Goal: Task Accomplishment & Management: Manage account settings

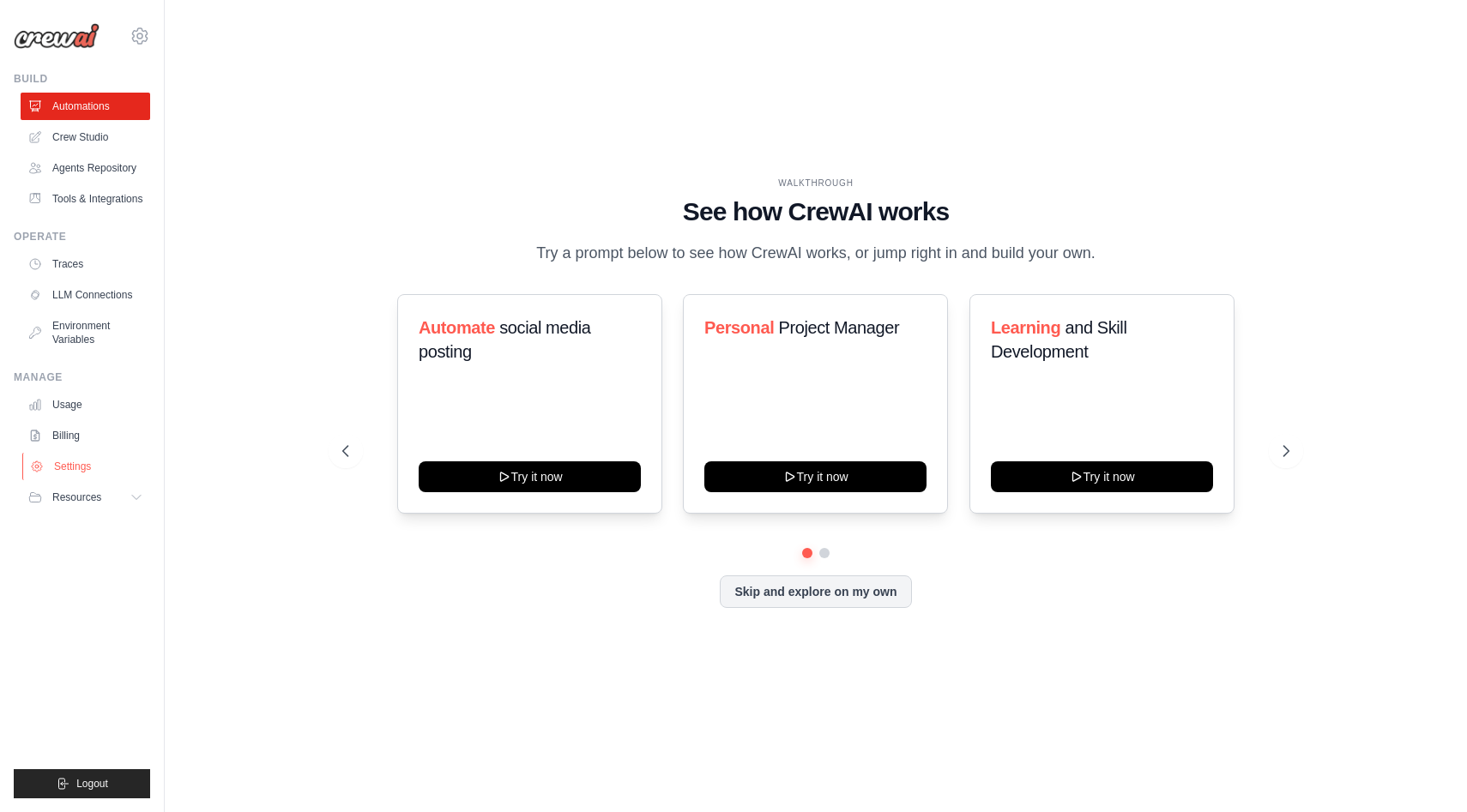
click at [83, 464] on link "Settings" at bounding box center [87, 467] width 129 height 27
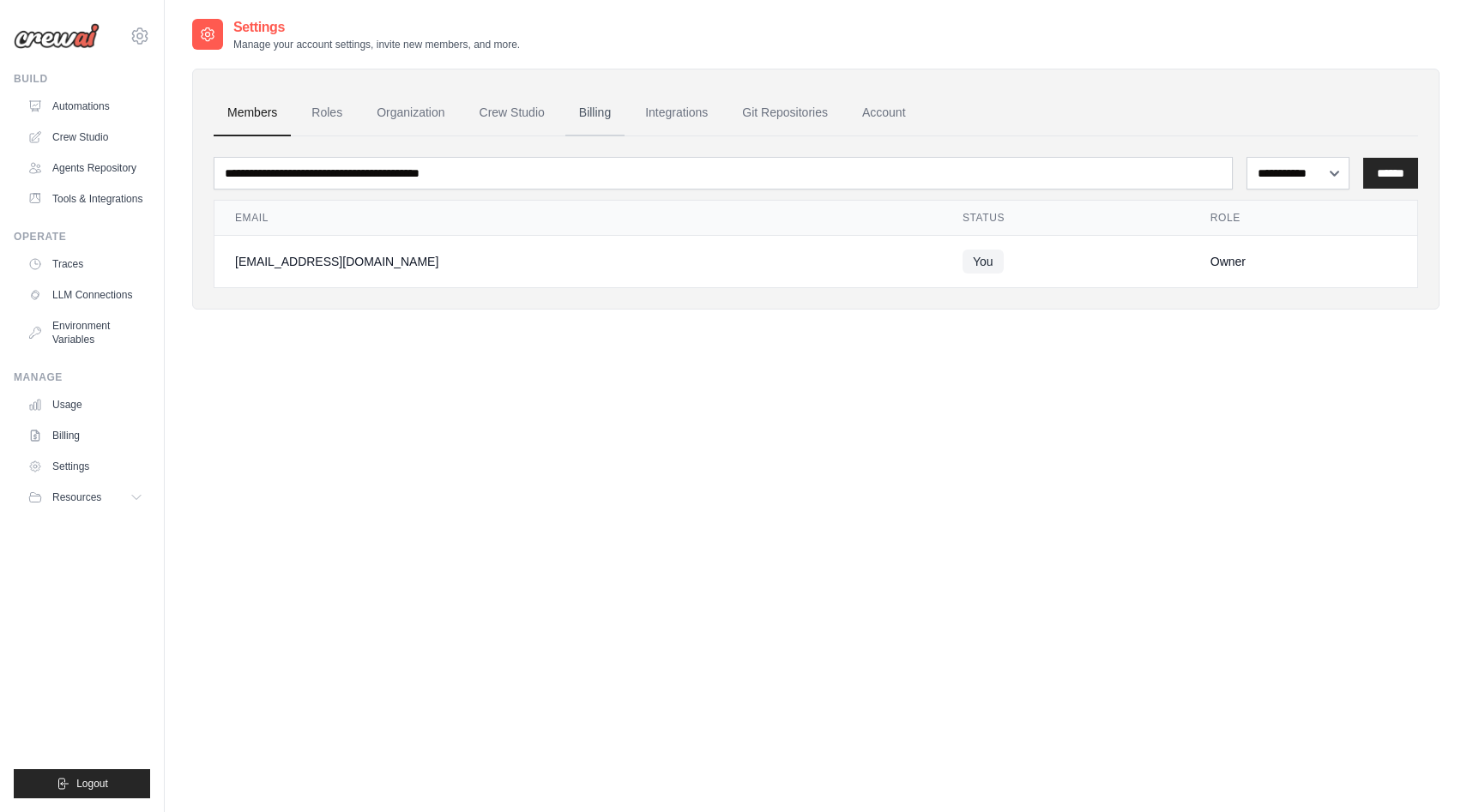
click at [583, 115] on link "Billing" at bounding box center [595, 113] width 60 height 46
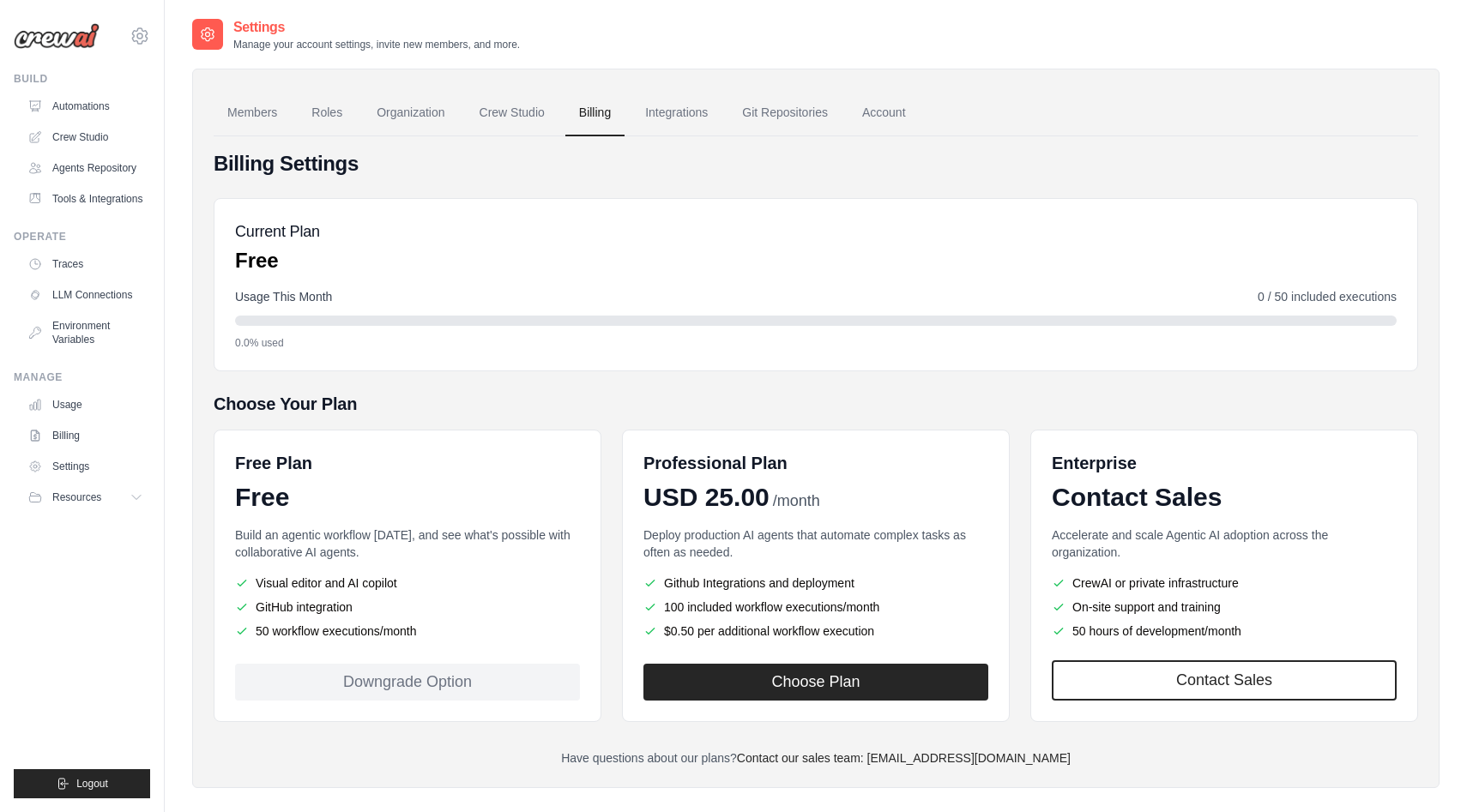
scroll to position [34, 0]
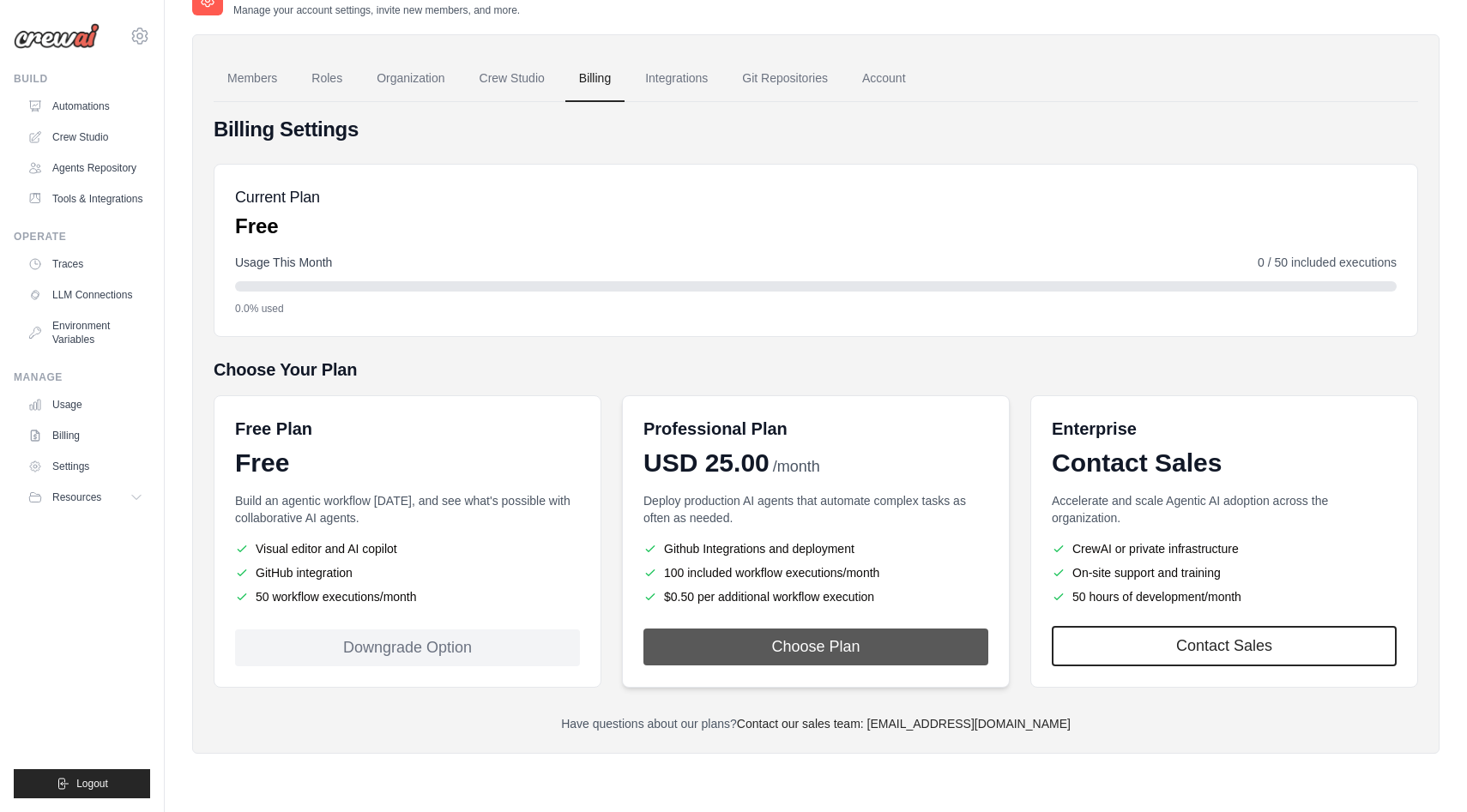
click at [783, 640] on button "Choose Plan" at bounding box center [816, 648] width 344 height 37
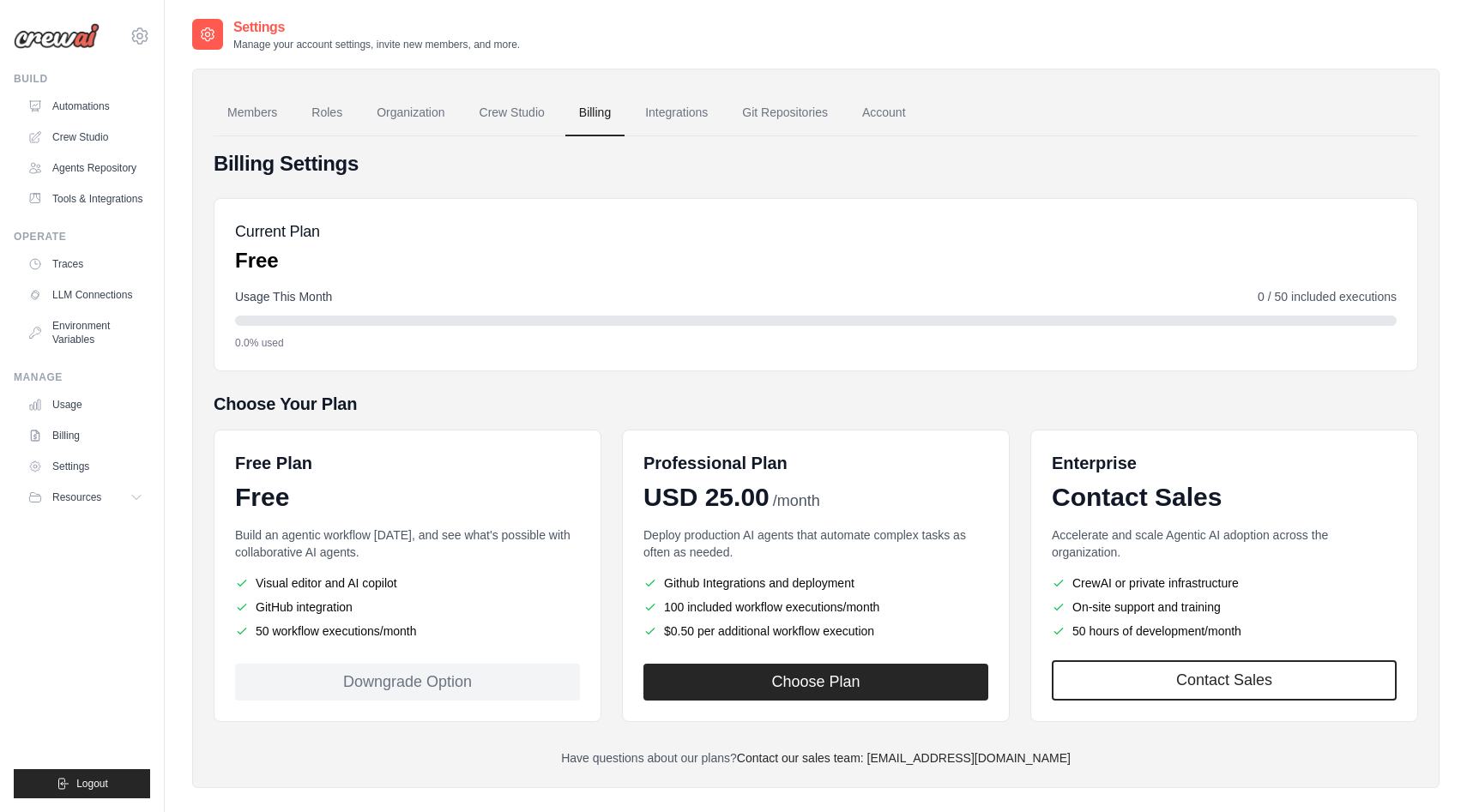
click at [416, 675] on div "Downgrade Option" at bounding box center [407, 683] width 344 height 37
